Goal: Go to known website: Access a specific website the user already knows

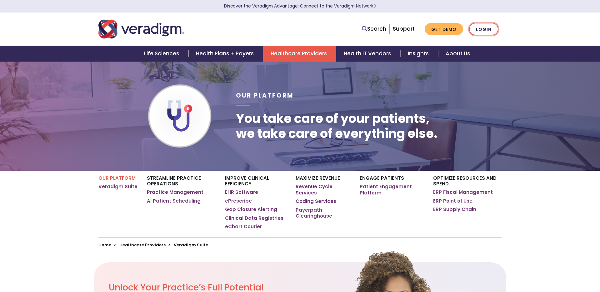
click at [479, 28] on link "Login" at bounding box center [483, 29] width 29 height 13
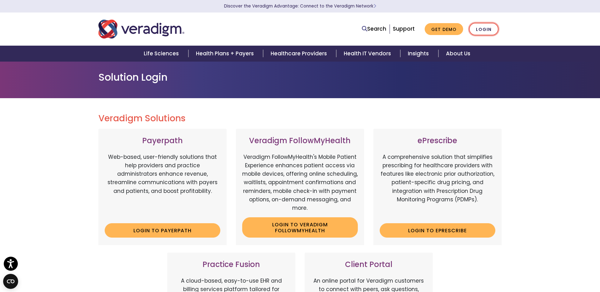
click at [484, 29] on link "Login" at bounding box center [483, 29] width 29 height 13
click at [482, 28] on link "Login" at bounding box center [483, 29] width 29 height 13
click at [279, 27] on div "Search Support Get Demo Login" at bounding box center [385, 29] width 240 height 13
